Goal: Information Seeking & Learning: Check status

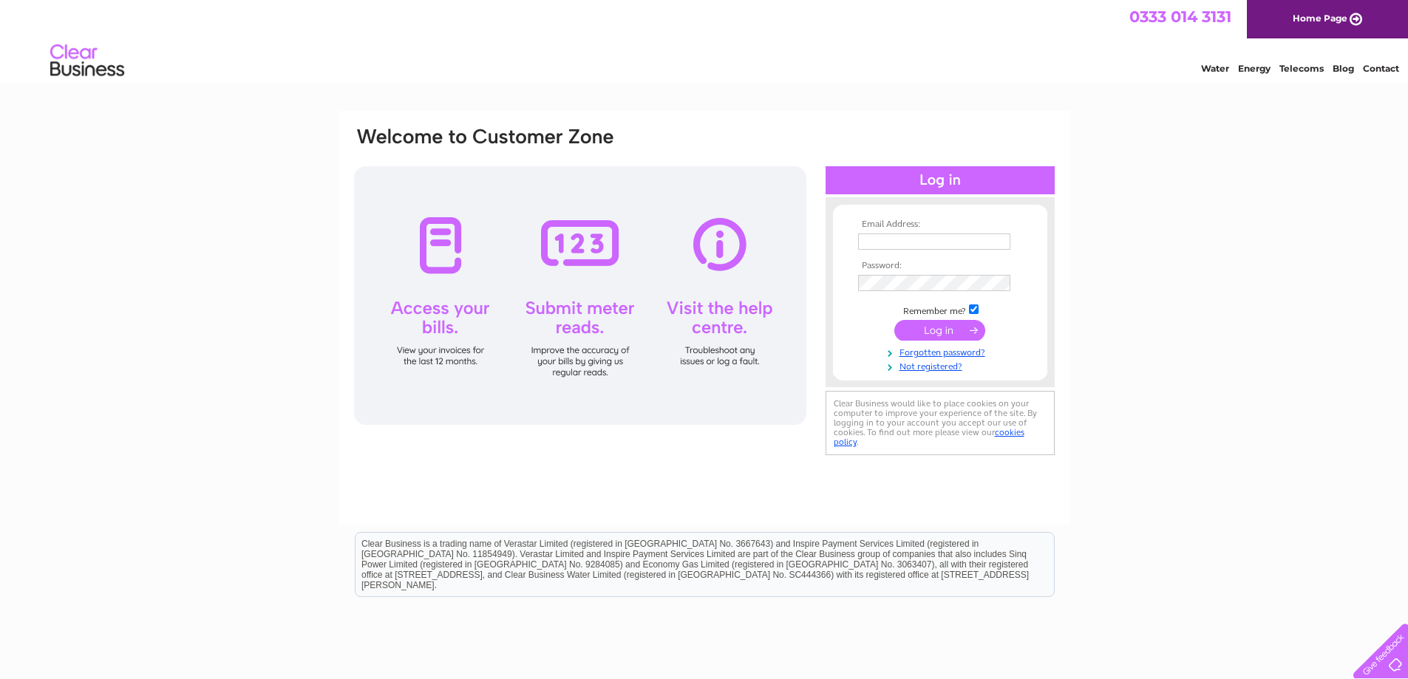
type input "[PERSON_NAME][EMAIL_ADDRESS][DOMAIN_NAME]"
click at [957, 327] on input "submit" at bounding box center [939, 330] width 91 height 21
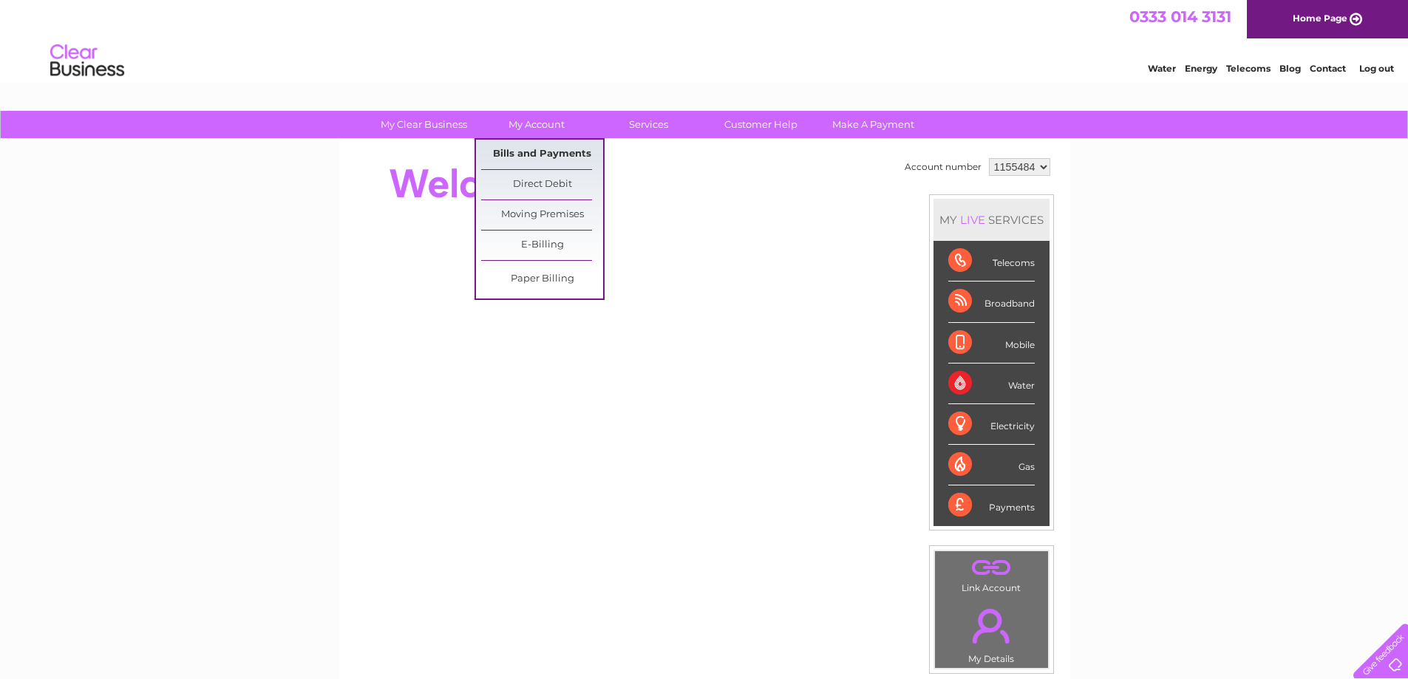
click at [547, 150] on link "Bills and Payments" at bounding box center [542, 155] width 122 height 30
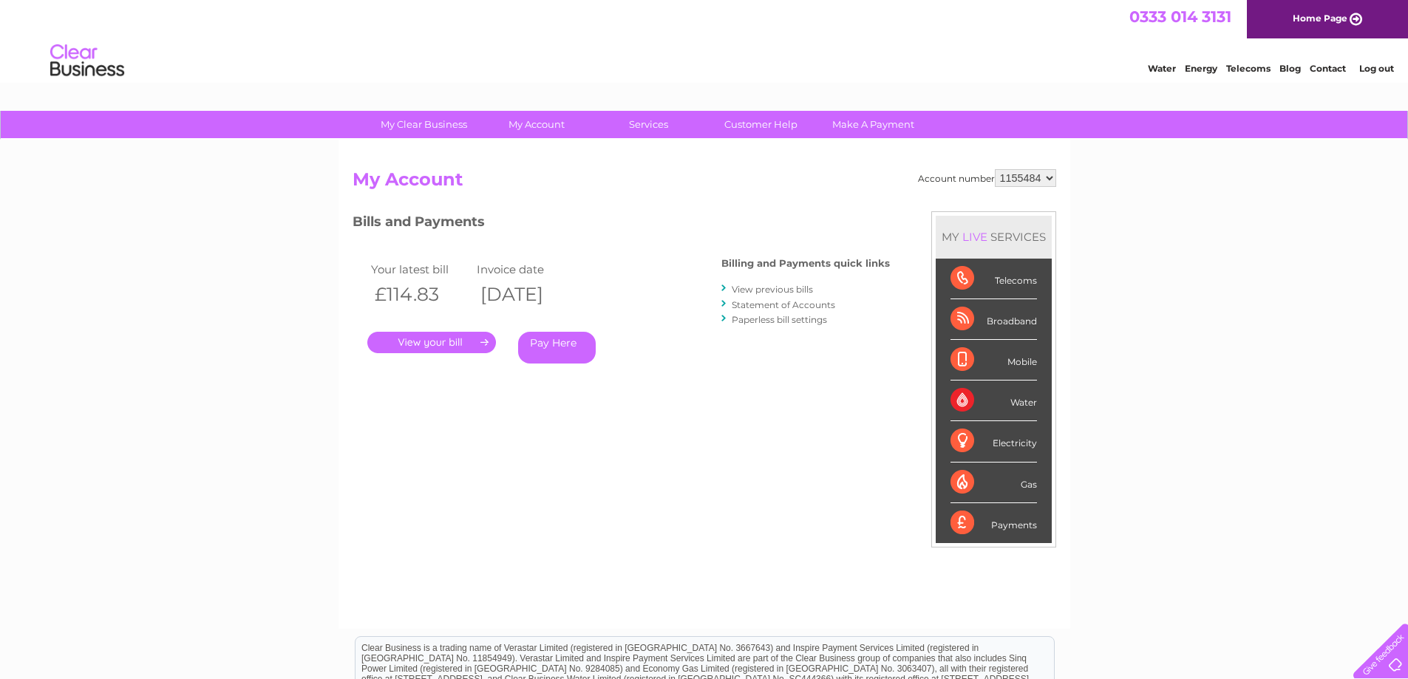
click at [449, 344] on link "." at bounding box center [431, 342] width 129 height 21
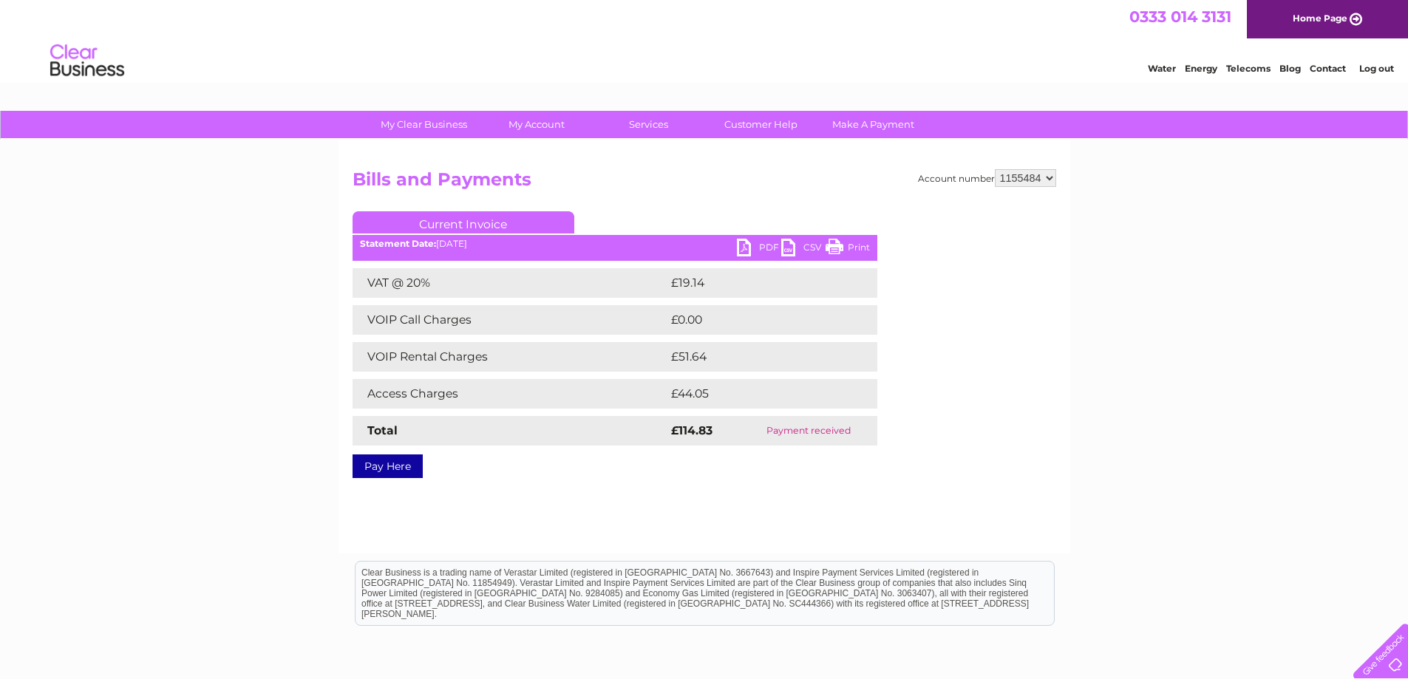
click at [755, 250] on link "PDF" at bounding box center [759, 249] width 44 height 21
click at [1046, 180] on select "1155484 1155507" at bounding box center [1025, 178] width 61 height 18
click at [1108, 175] on div "My Clear Business Login Details My Details My Preferences Link Account My Accou…" at bounding box center [704, 458] width 1408 height 695
click at [1166, 233] on div "My Clear Business Login Details My Details My Preferences Link Account My Accou…" at bounding box center [704, 458] width 1408 height 695
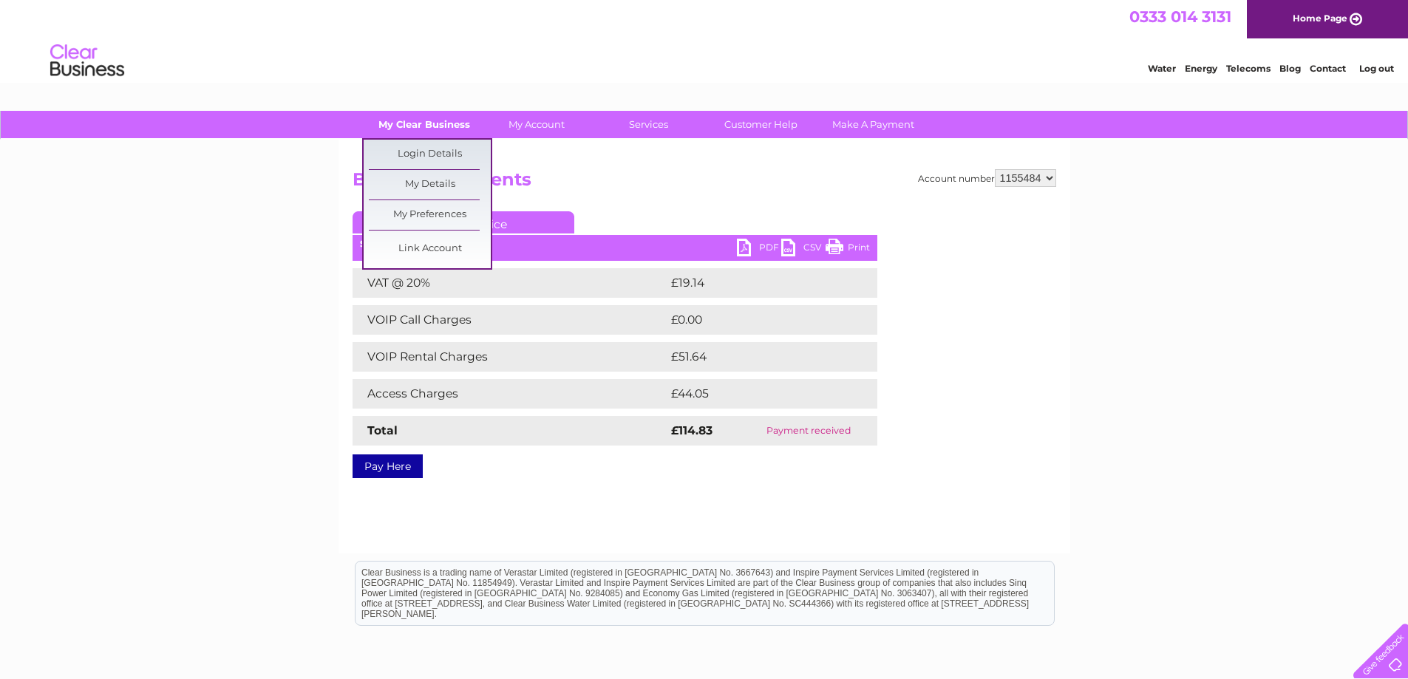
click at [452, 115] on link "My Clear Business" at bounding box center [424, 124] width 122 height 27
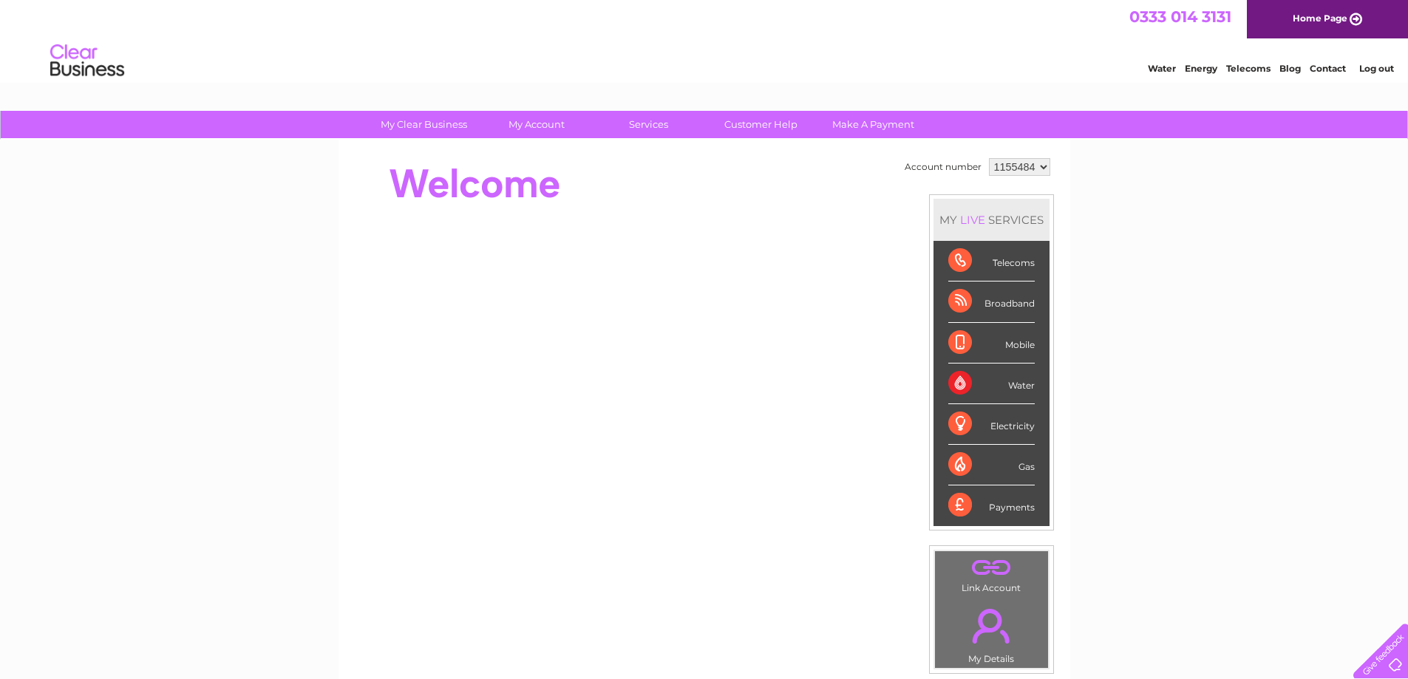
click at [180, 385] on div "My Clear Business Login Details My Details My Preferences Link Account My Accou…" at bounding box center [704, 526] width 1408 height 831
click at [1045, 166] on select "1155484 1155507" at bounding box center [1019, 167] width 61 height 18
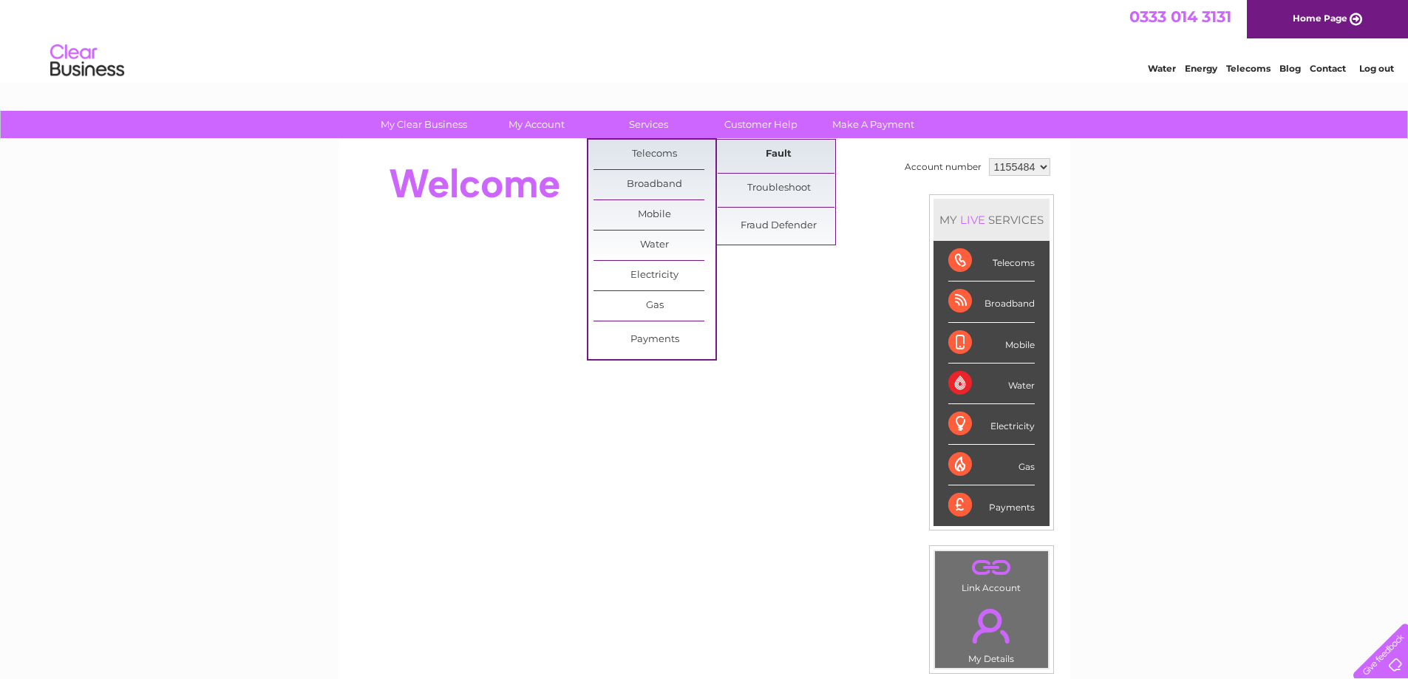
click at [774, 149] on link "Fault" at bounding box center [779, 155] width 122 height 30
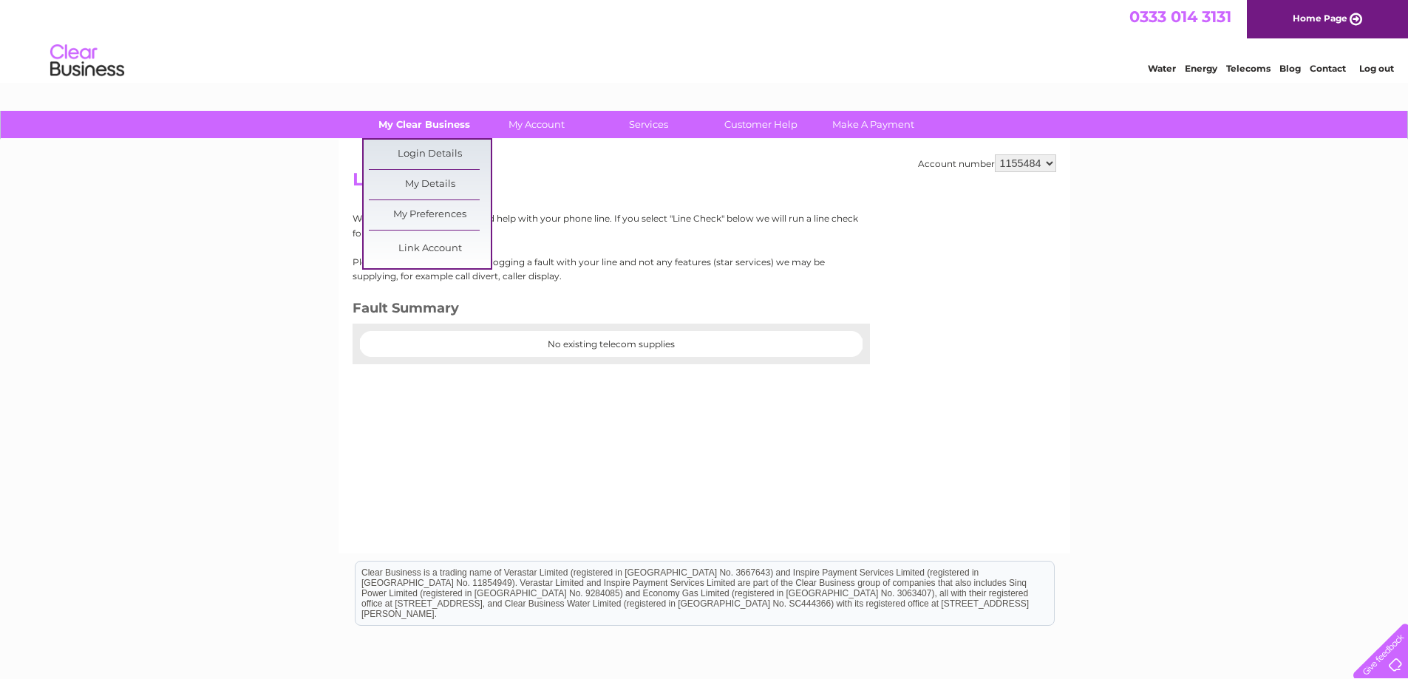
click at [424, 120] on link "My Clear Business" at bounding box center [424, 124] width 122 height 27
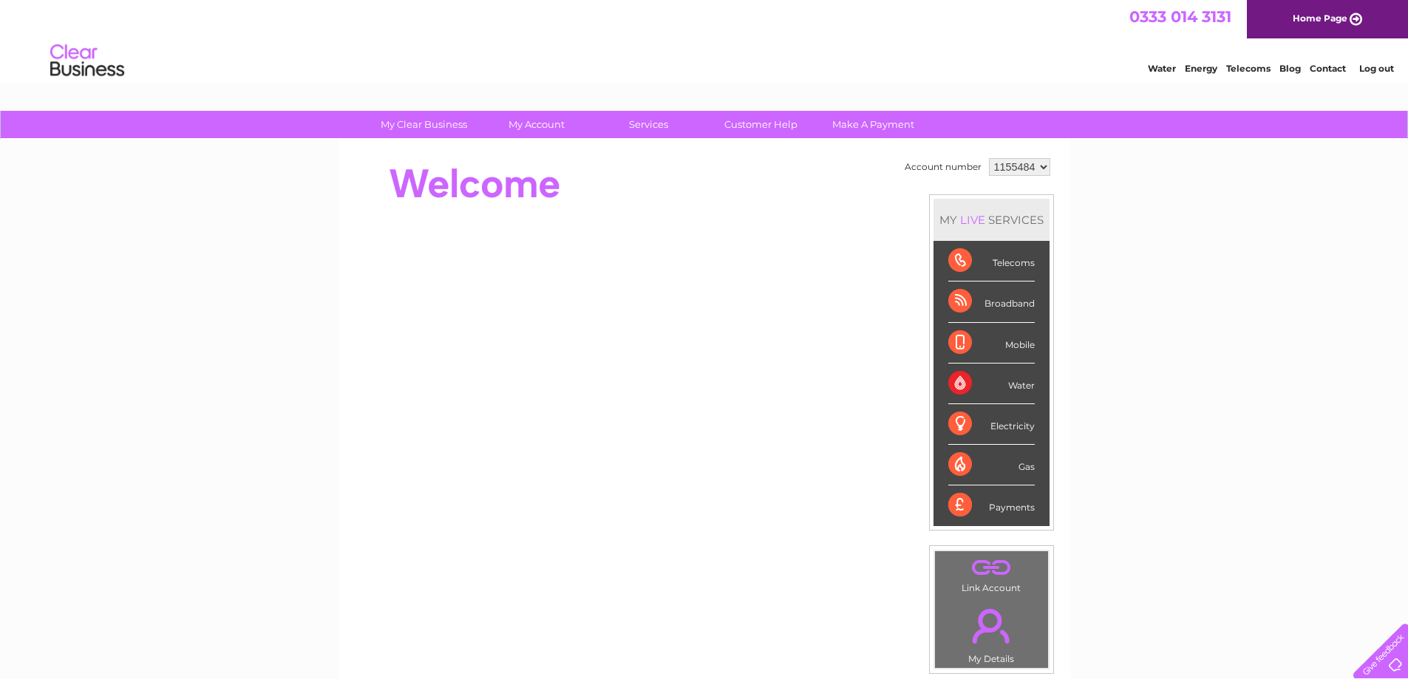
click at [1033, 160] on select "1155484 1155507" at bounding box center [1019, 167] width 61 height 18
click at [619, 158] on div at bounding box center [622, 183] width 538 height 59
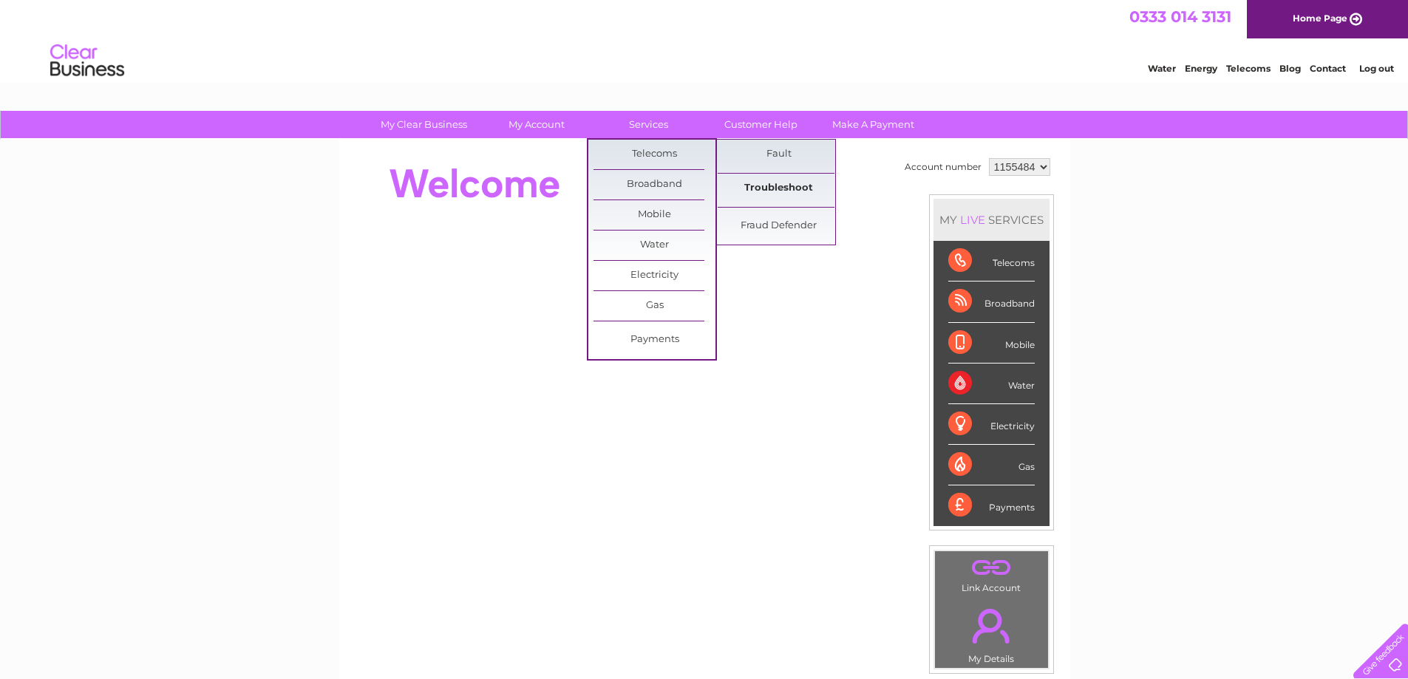
click at [779, 188] on link "Troubleshoot" at bounding box center [779, 189] width 122 height 30
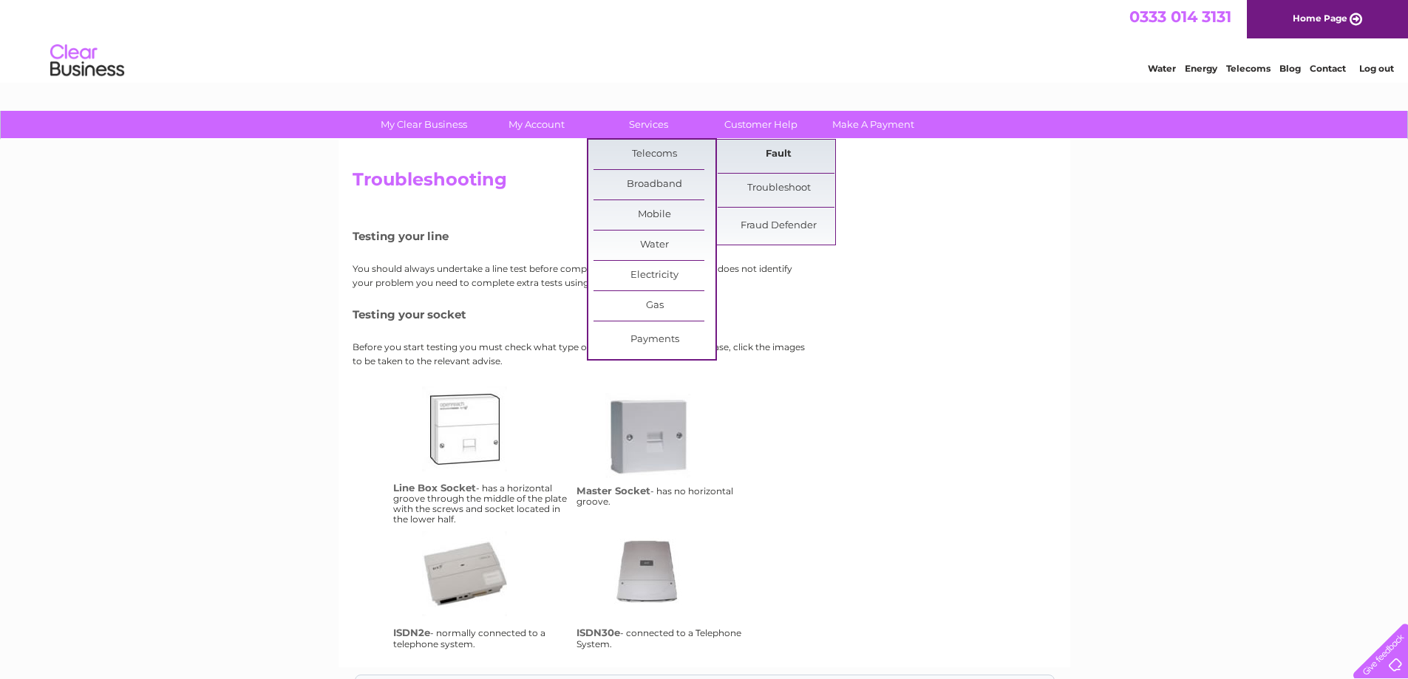
click at [783, 156] on link "Fault" at bounding box center [779, 155] width 122 height 30
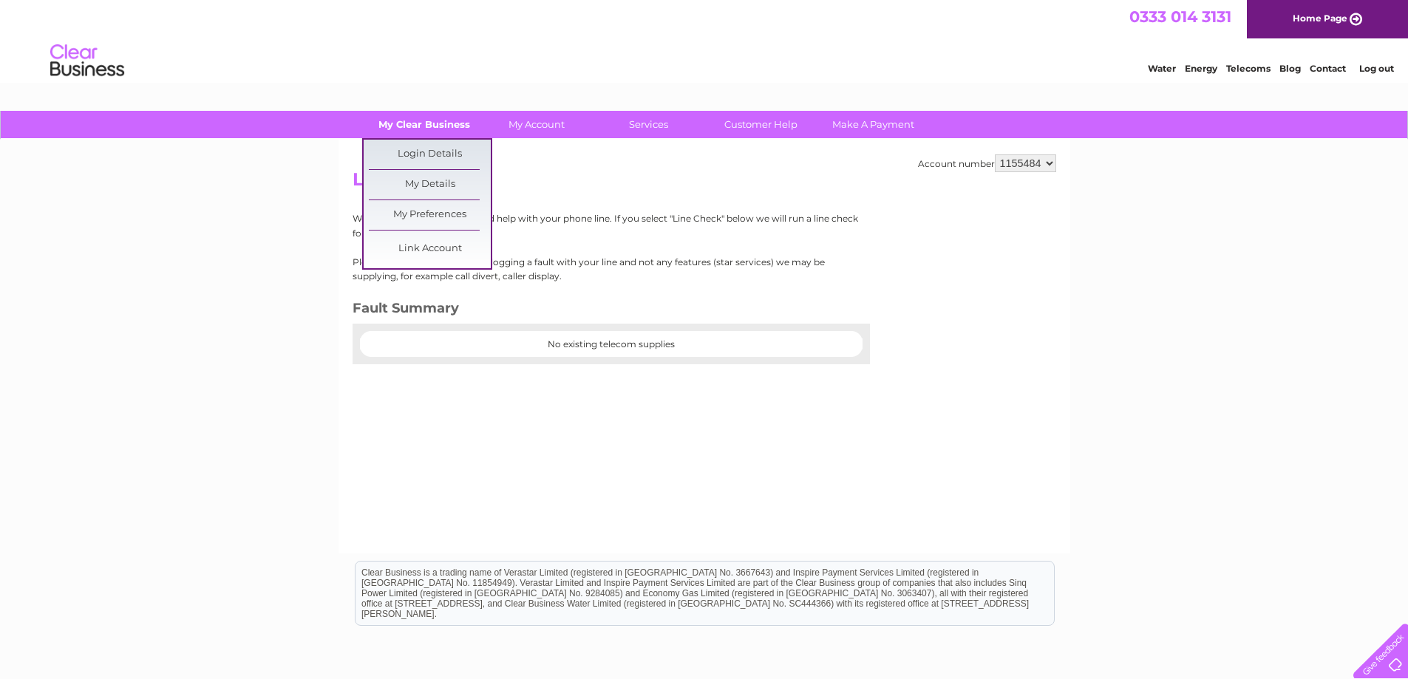
click at [432, 123] on link "My Clear Business" at bounding box center [424, 124] width 122 height 27
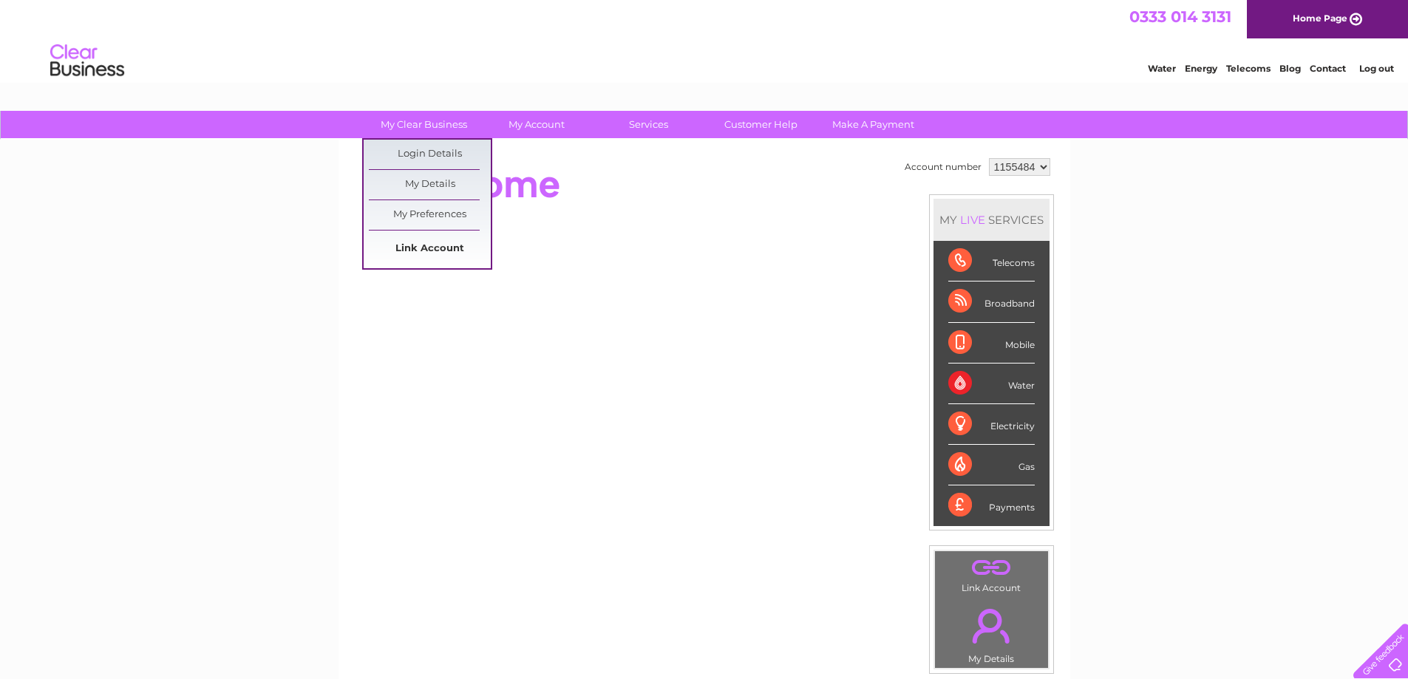
click at [425, 249] on link "Link Account" at bounding box center [430, 249] width 122 height 30
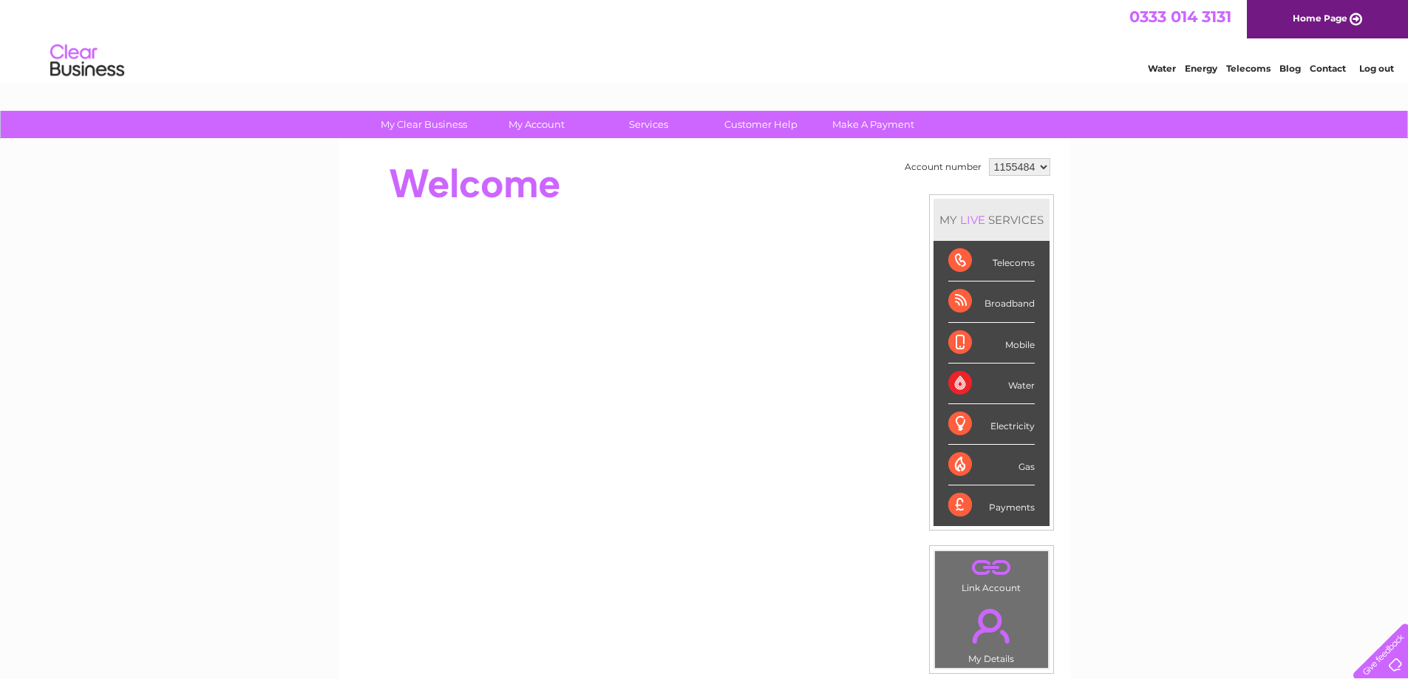
click at [1037, 166] on select "1155484 1155507" at bounding box center [1019, 167] width 61 height 18
select select "1155507"
click at [989, 158] on select "1155484 1155507" at bounding box center [1019, 167] width 61 height 18
click at [759, 120] on link "Customer Help" at bounding box center [761, 124] width 122 height 27
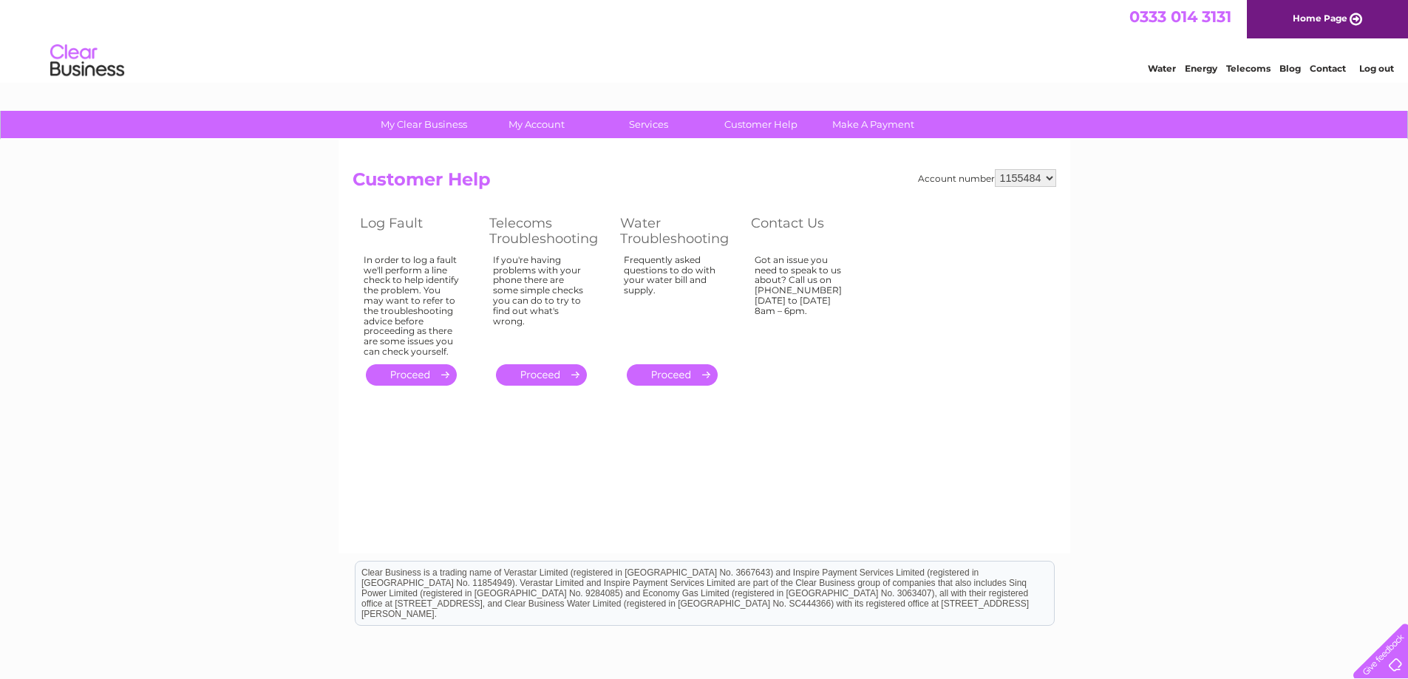
click at [427, 380] on link "." at bounding box center [411, 374] width 91 height 21
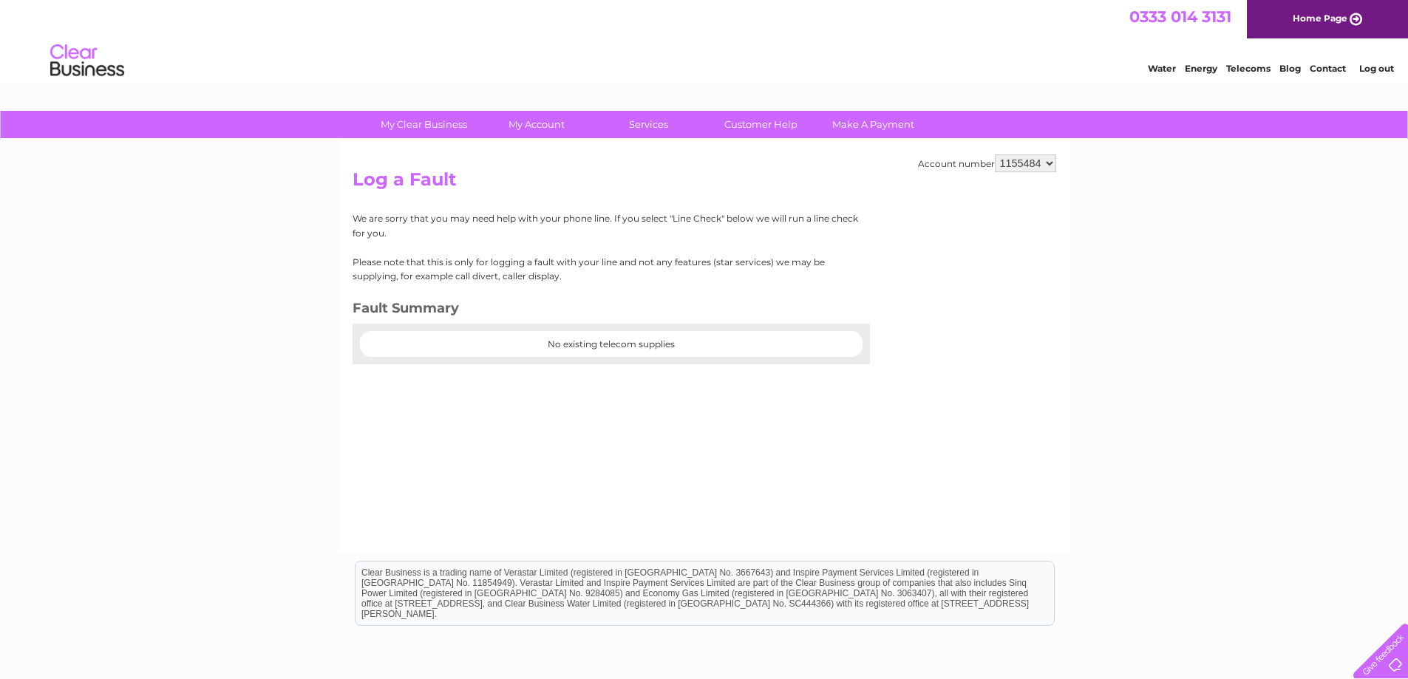
click at [1050, 165] on select "1155484 1155507" at bounding box center [1025, 163] width 61 height 18
select select "1155507"
click at [996, 154] on select "1155484 1155507" at bounding box center [1025, 163] width 61 height 18
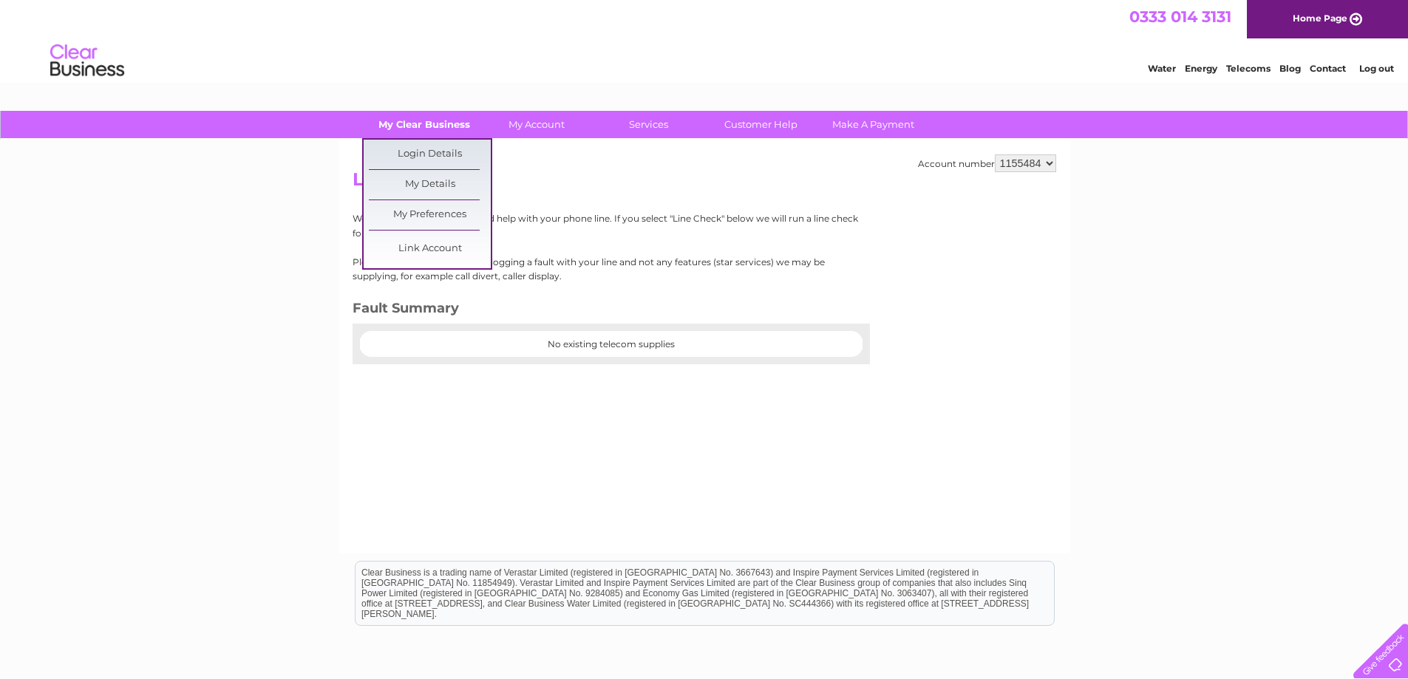
click at [449, 129] on link "My Clear Business" at bounding box center [424, 124] width 122 height 27
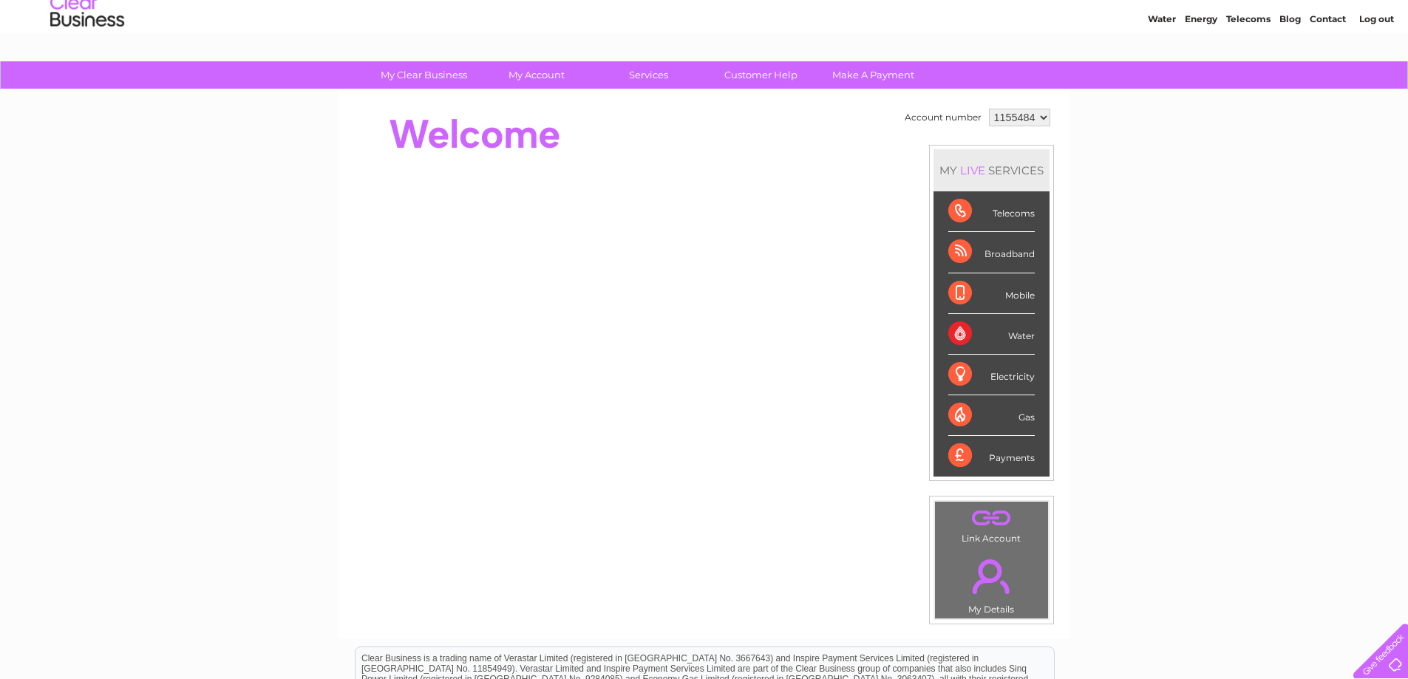
scroll to position [74, 0]
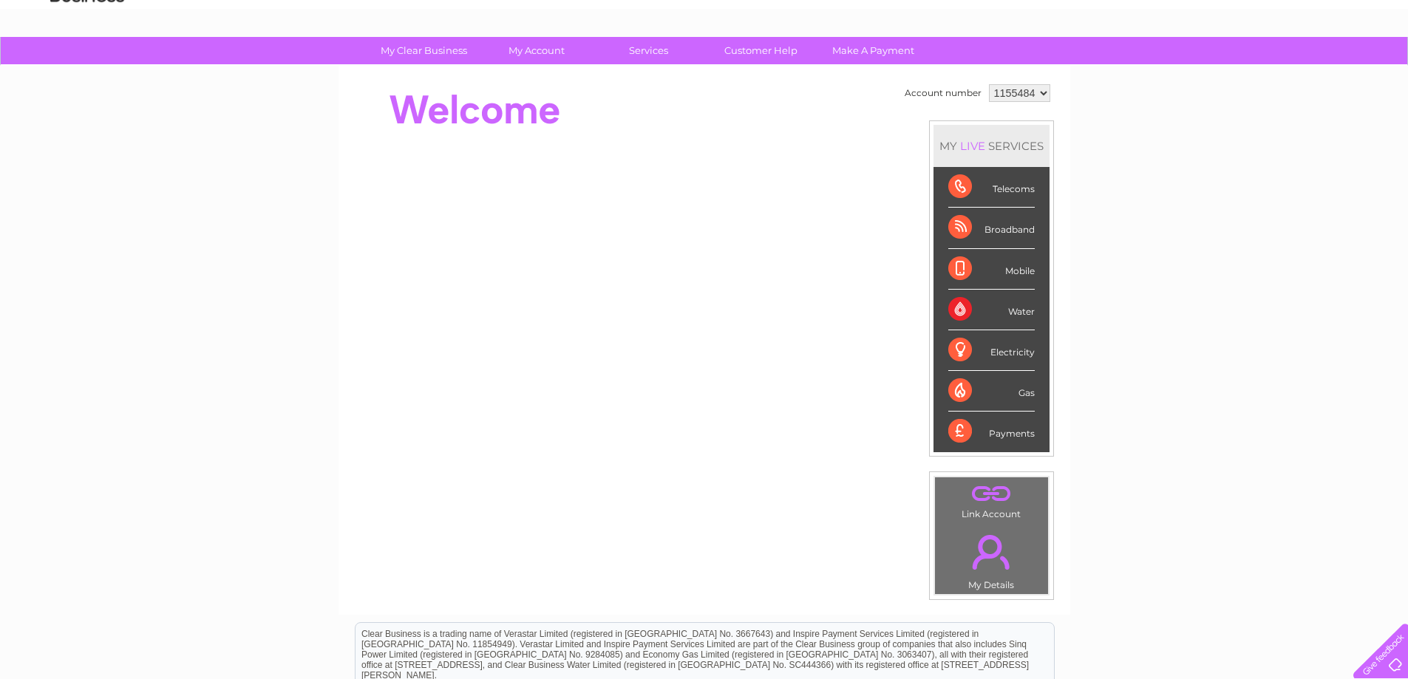
click at [1034, 89] on select "1155484 1155507" at bounding box center [1019, 93] width 61 height 18
select select "1155507"
click at [989, 84] on select "1155484 1155507" at bounding box center [1019, 93] width 61 height 18
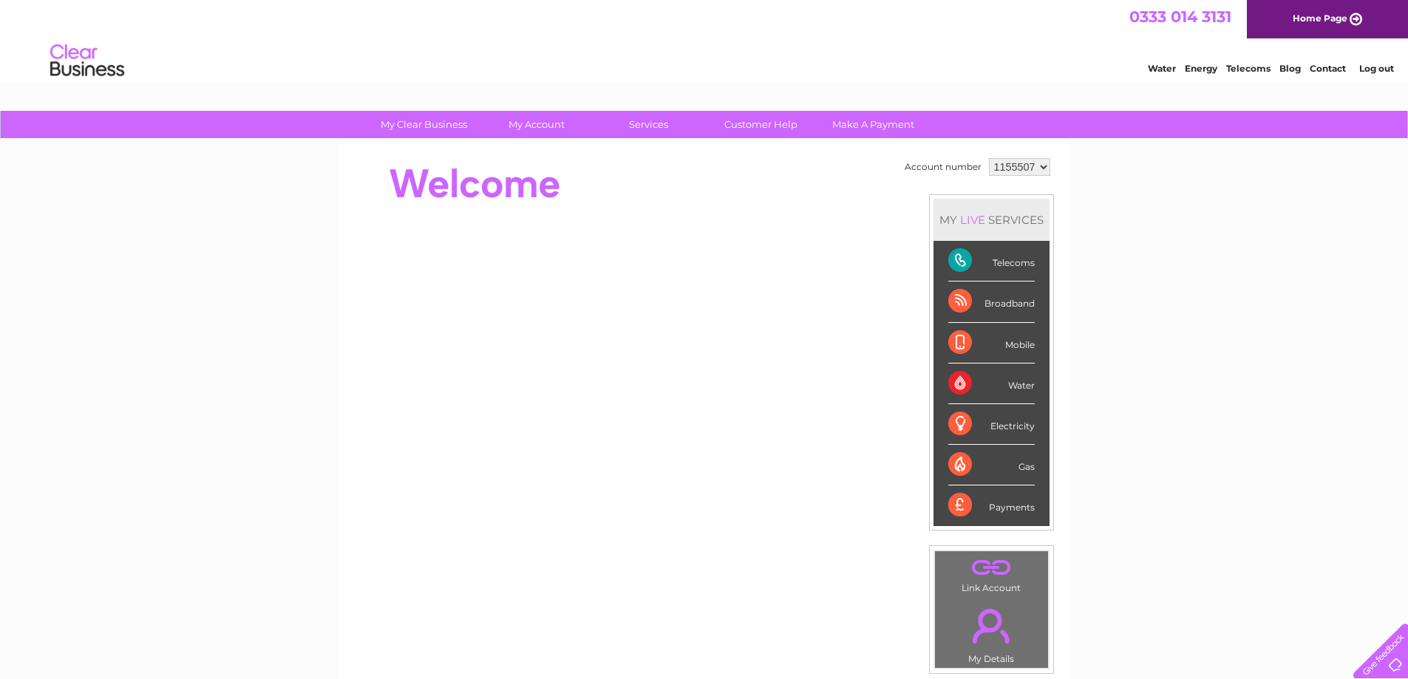
click at [951, 264] on div "Telecoms" at bounding box center [991, 261] width 86 height 41
click at [749, 127] on link "Customer Help" at bounding box center [761, 124] width 122 height 27
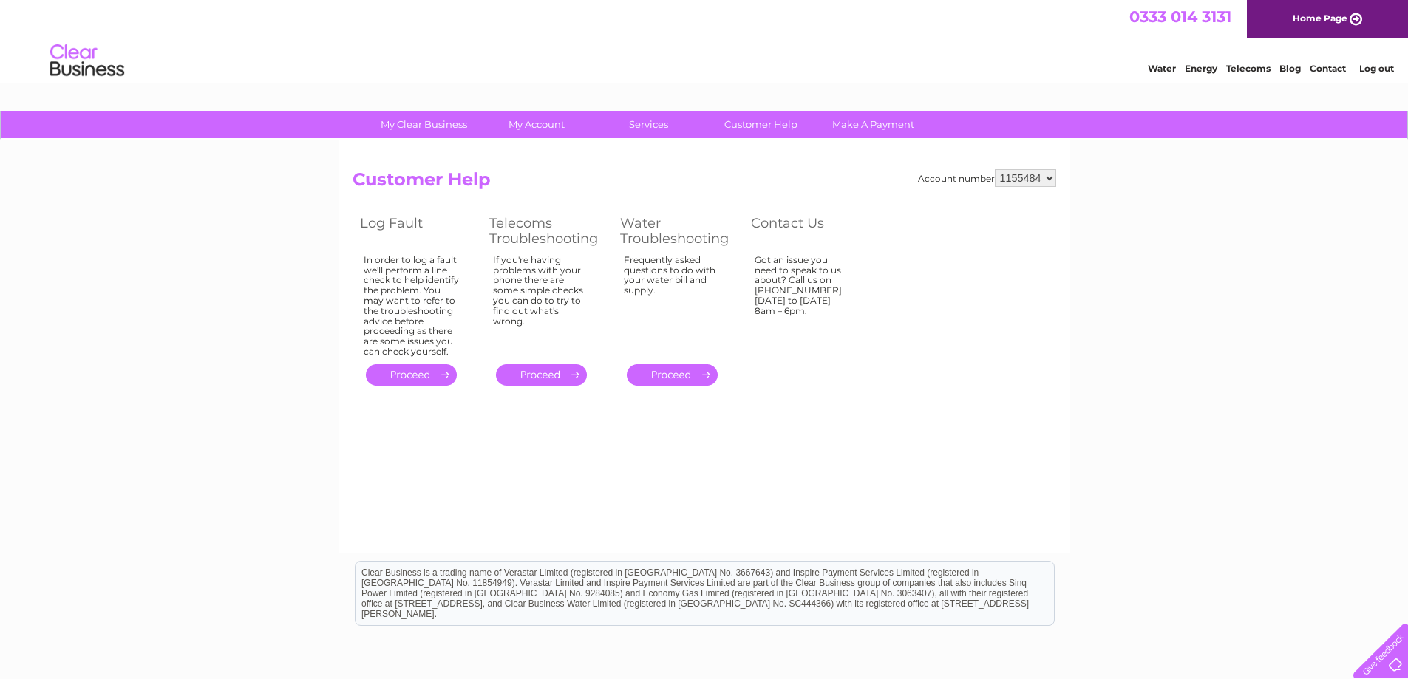
click at [426, 365] on link "." at bounding box center [411, 374] width 91 height 21
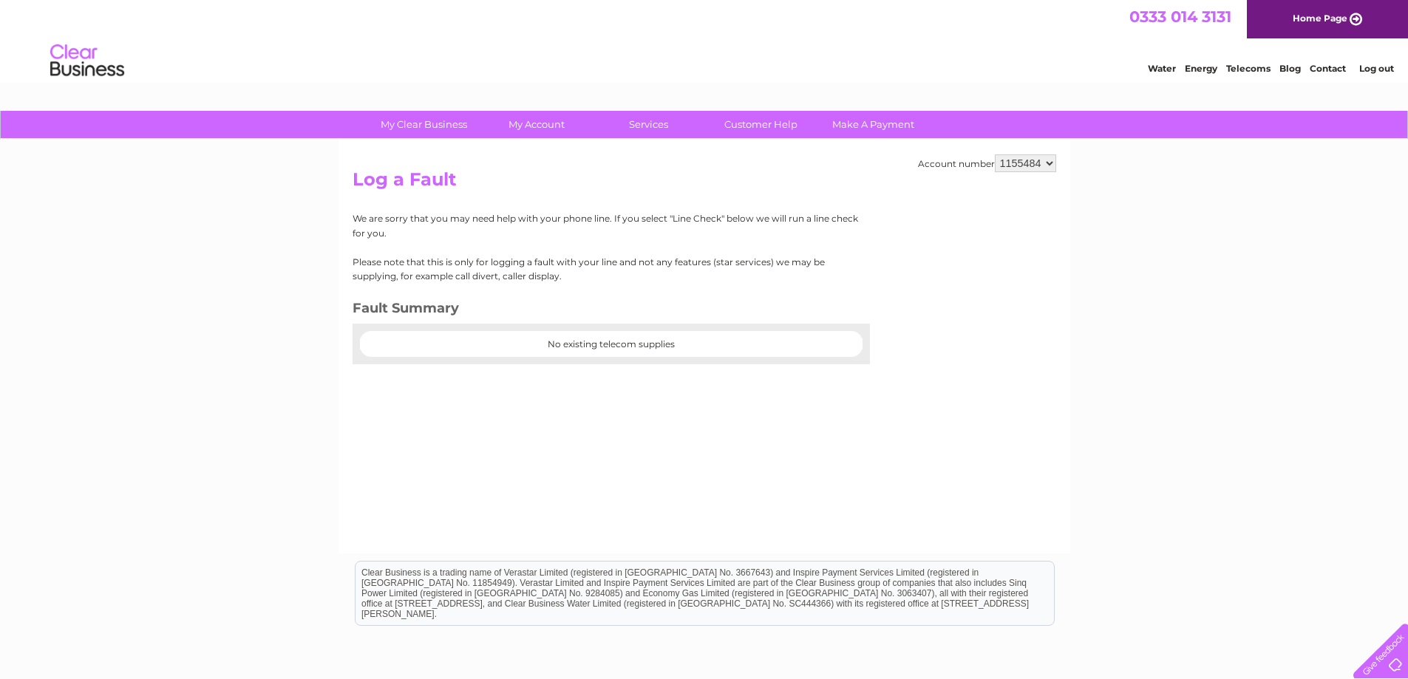
click at [1040, 154] on div "Account number 1155484 1155507 Log a Fault We are sorry that you may need help …" at bounding box center [705, 347] width 732 height 414
click at [1039, 163] on select "1155484 1155507" at bounding box center [1025, 163] width 61 height 18
select select "1155507"
click at [996, 154] on select "1155484 1155507" at bounding box center [1025, 163] width 61 height 18
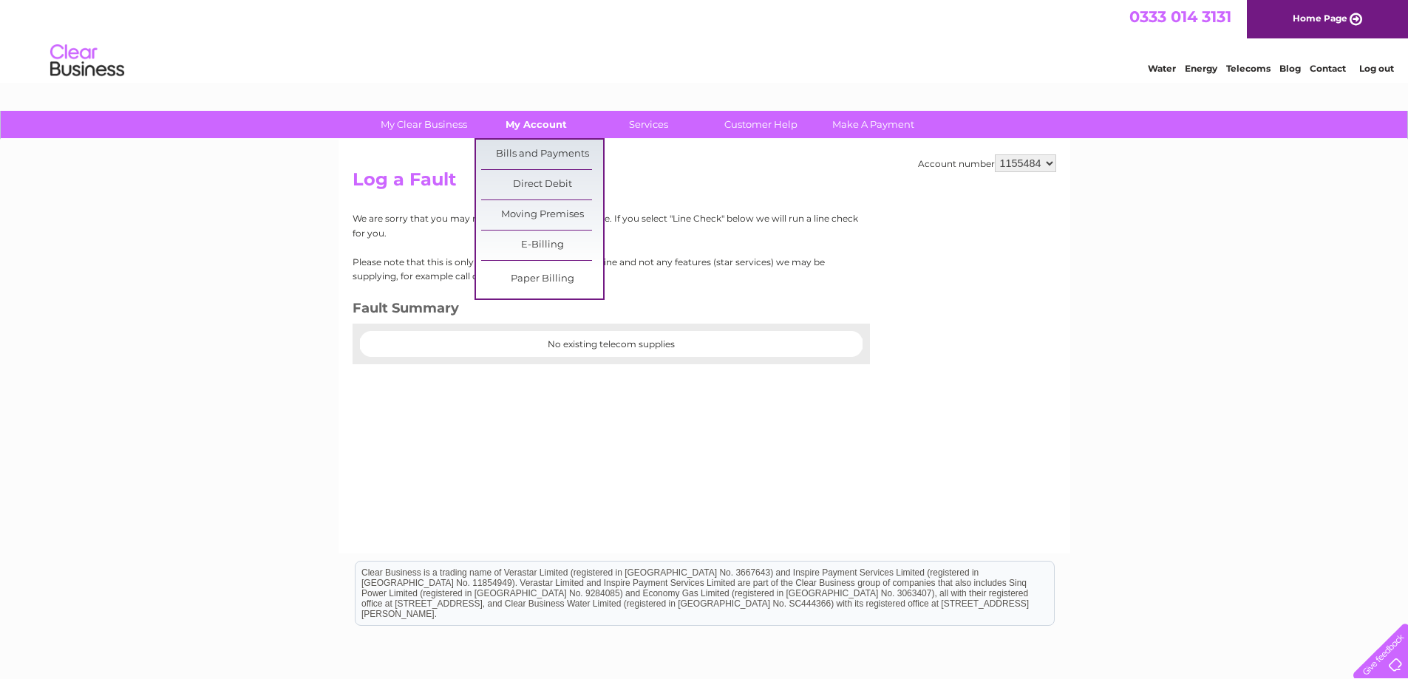
click at [539, 123] on link "My Account" at bounding box center [536, 124] width 122 height 27
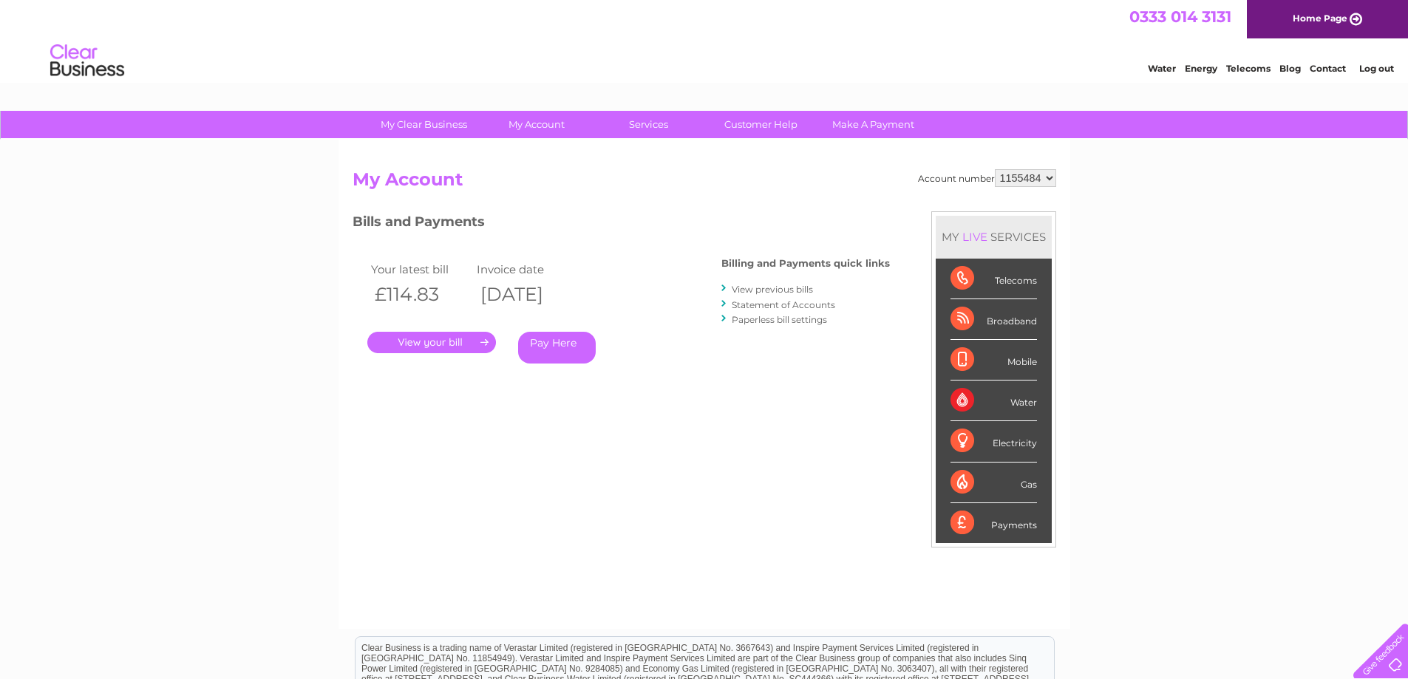
click at [1031, 173] on select "1155484 1155507" at bounding box center [1025, 178] width 61 height 18
select select "1155507"
click at [996, 169] on select "1155484 1155507" at bounding box center [1025, 178] width 61 height 18
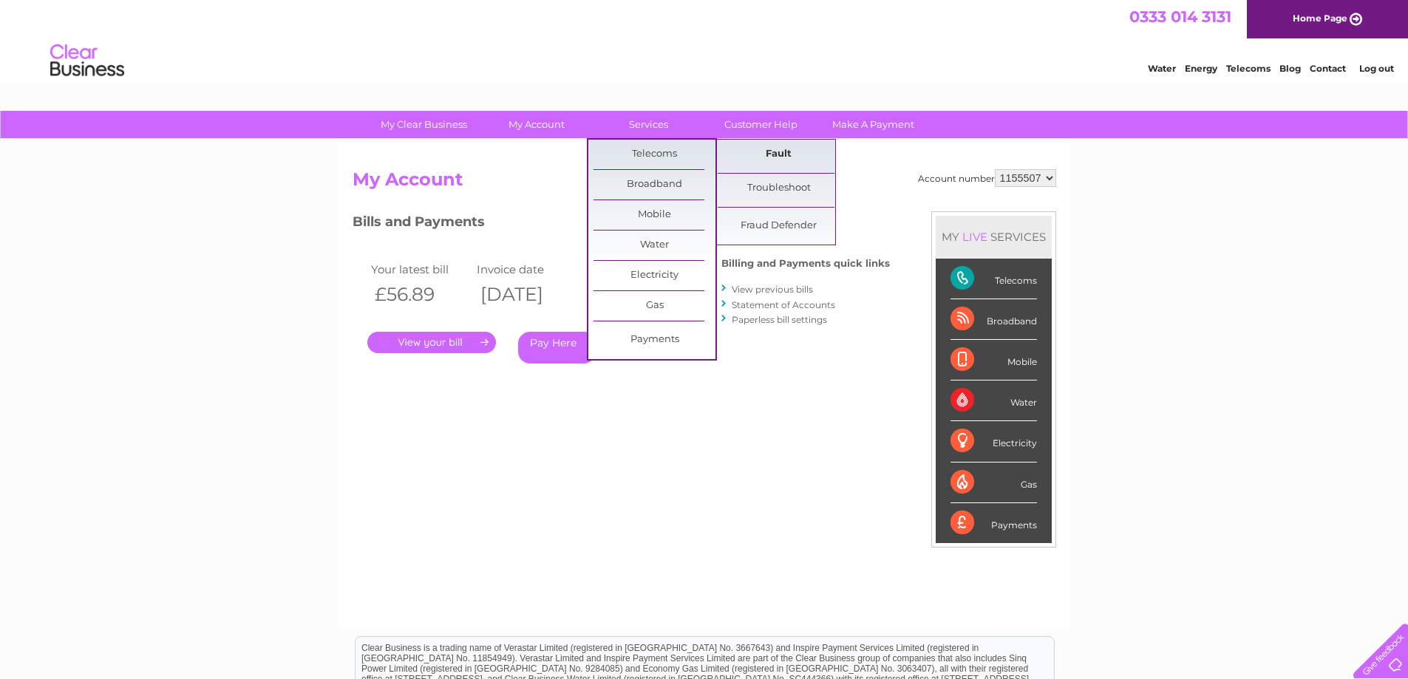
click at [811, 150] on link "Fault" at bounding box center [779, 155] width 122 height 30
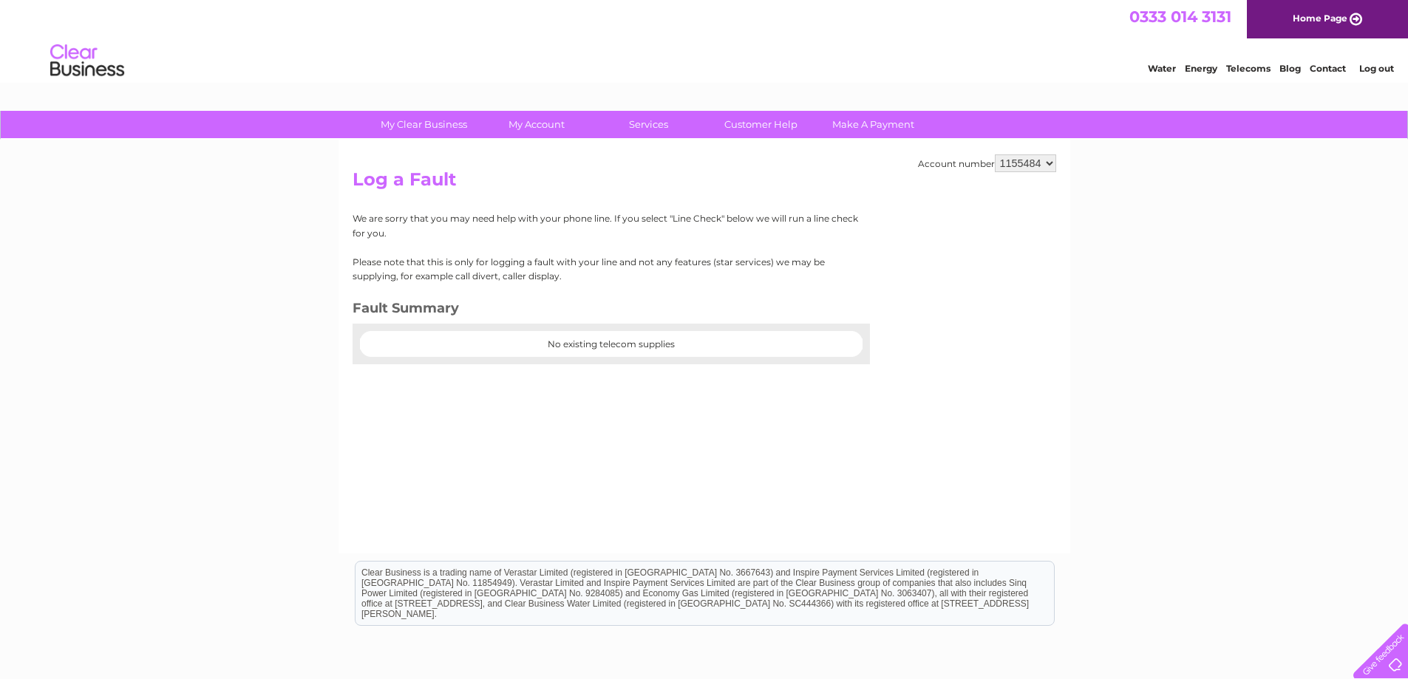
drag, startPoint x: 1039, startPoint y: 153, endPoint x: 1037, endPoint y: 168, distance: 14.9
click at [1038, 153] on div "Account number 1155484 1155507 Log a Fault We are sorry that you may need help …" at bounding box center [705, 347] width 732 height 414
click at [1037, 168] on select "1155484 1155507" at bounding box center [1025, 163] width 61 height 18
select select "1155507"
click at [996, 154] on select "1155484 1155507" at bounding box center [1025, 163] width 61 height 18
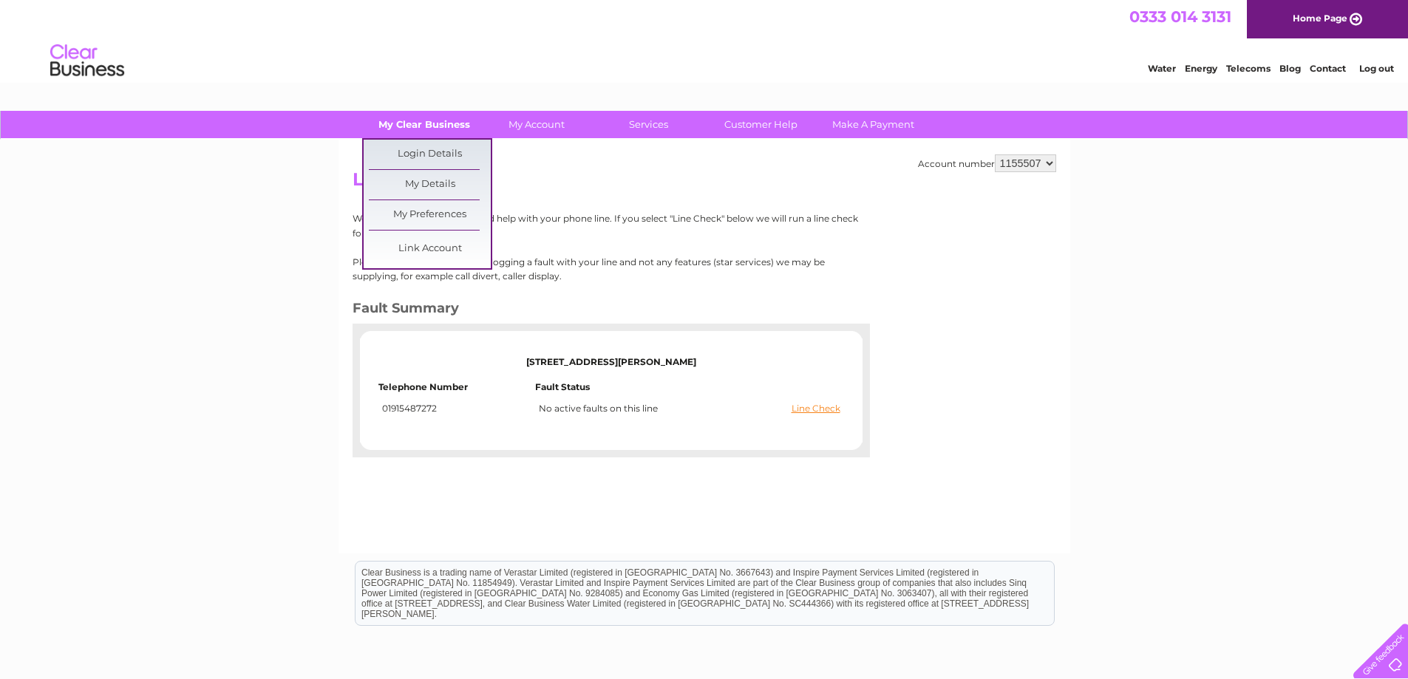
click at [442, 119] on link "My Clear Business" at bounding box center [424, 124] width 122 height 27
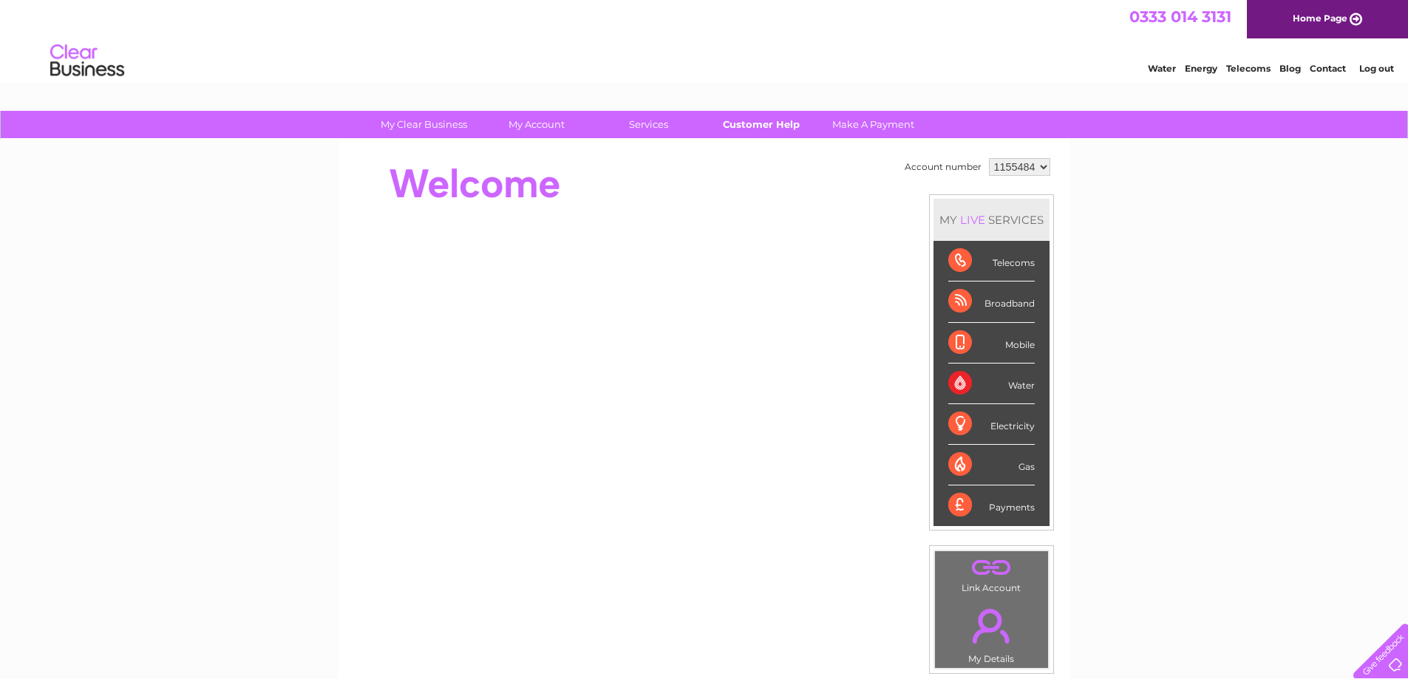
click at [785, 123] on link "Customer Help" at bounding box center [761, 124] width 122 height 27
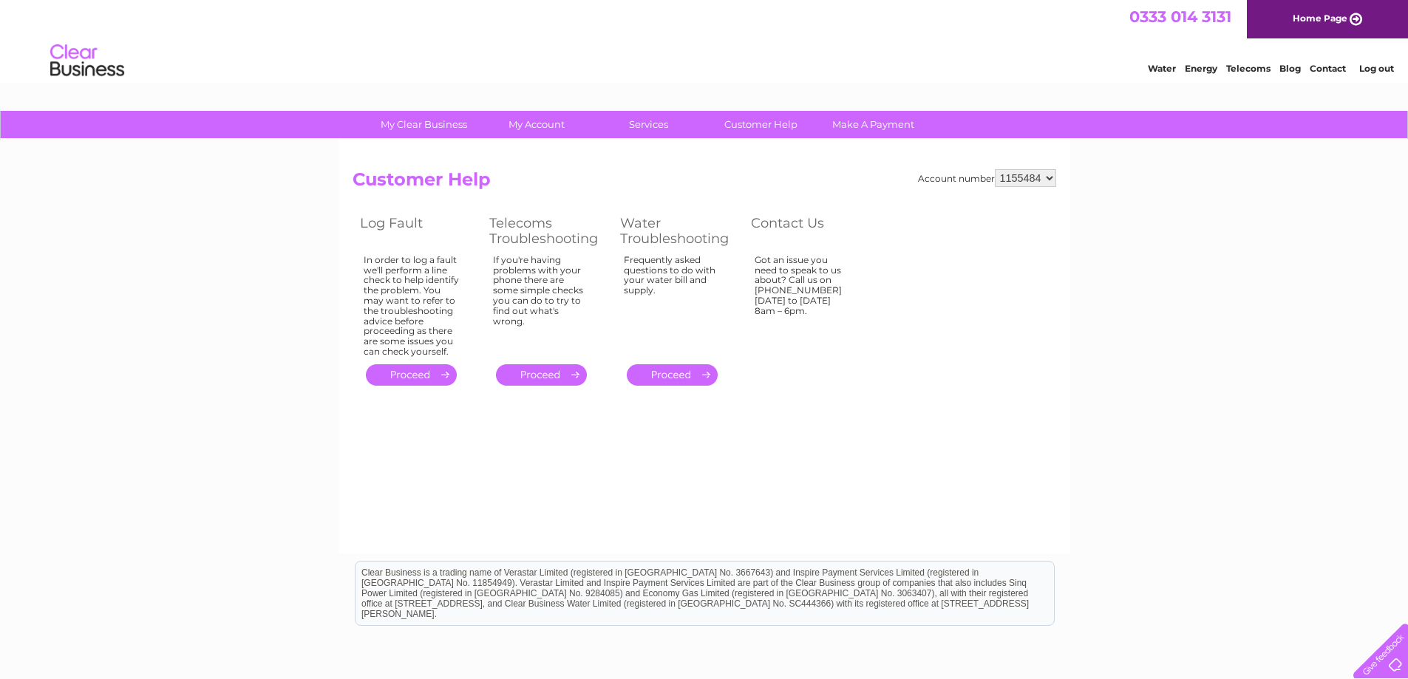
click at [1040, 174] on select "1155484 1155507" at bounding box center [1025, 178] width 61 height 18
select select "1155507"
click at [996, 169] on select "1155484 1155507" at bounding box center [1025, 178] width 61 height 18
click at [1041, 177] on select "1155484 1155507" at bounding box center [1025, 178] width 61 height 18
select select "1155484"
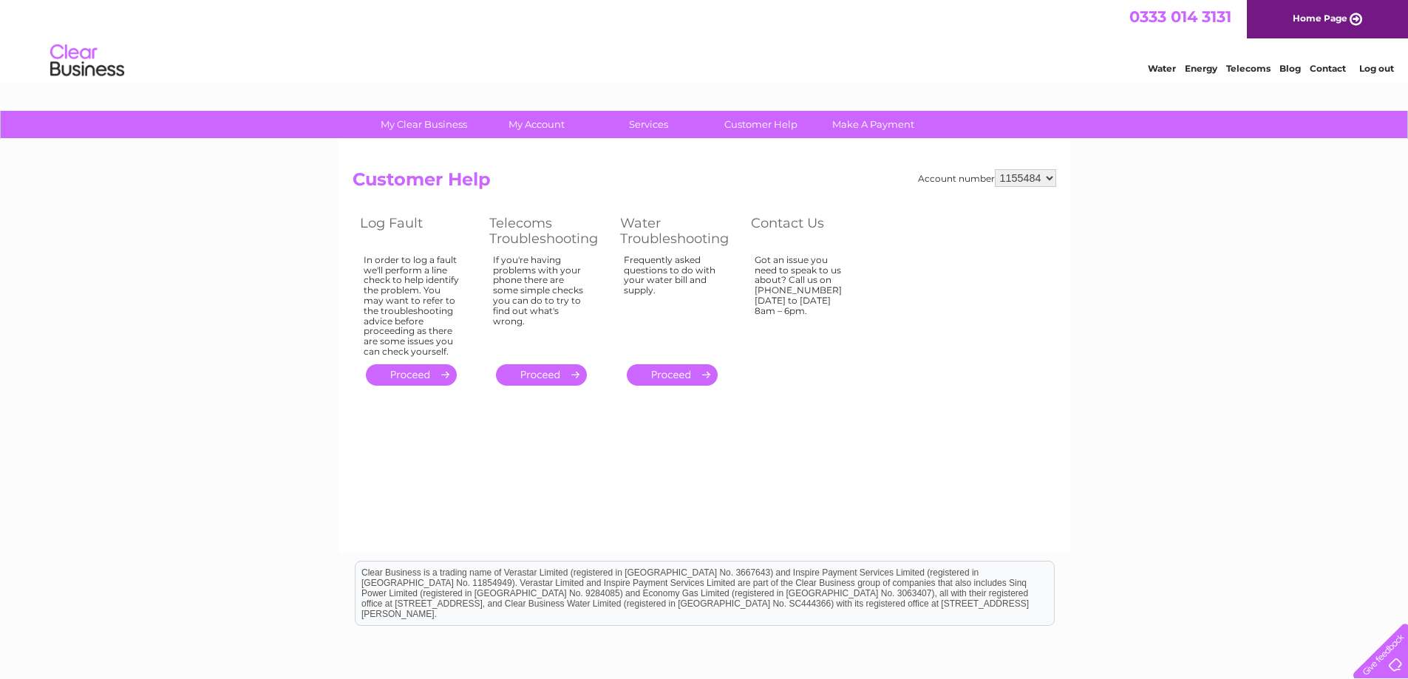
click at [996, 169] on select "1155484 1155507" at bounding box center [1025, 178] width 61 height 18
